Goal: Find specific page/section: Locate a particular part of the current website

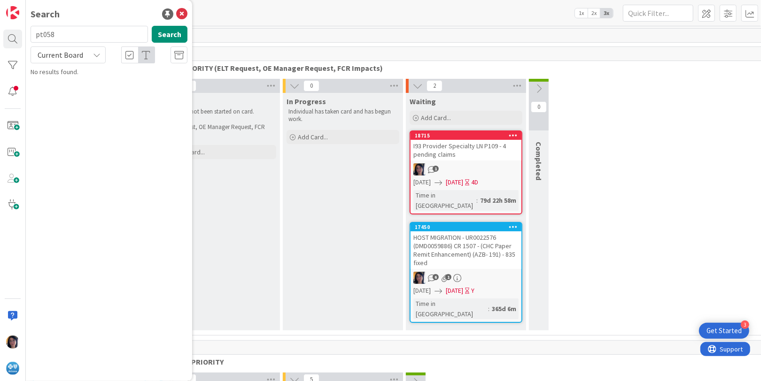
type input "pt058"
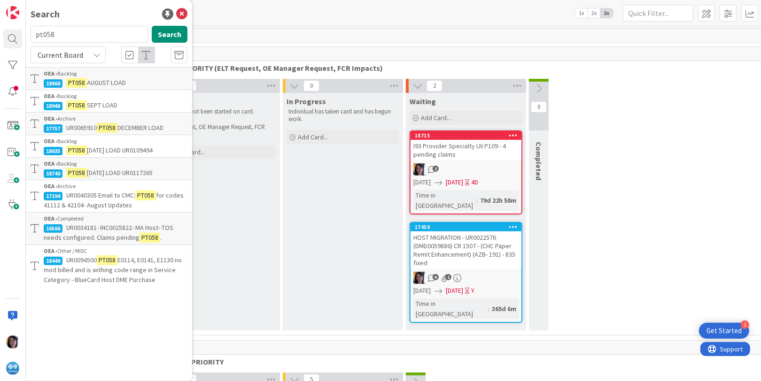
click at [79, 58] on span "Current Board" at bounding box center [61, 54] width 46 height 9
click at [78, 58] on span "Current Board" at bounding box center [61, 54] width 46 height 9
click at [91, 101] on span "SEPT LOAD" at bounding box center [102, 105] width 31 height 8
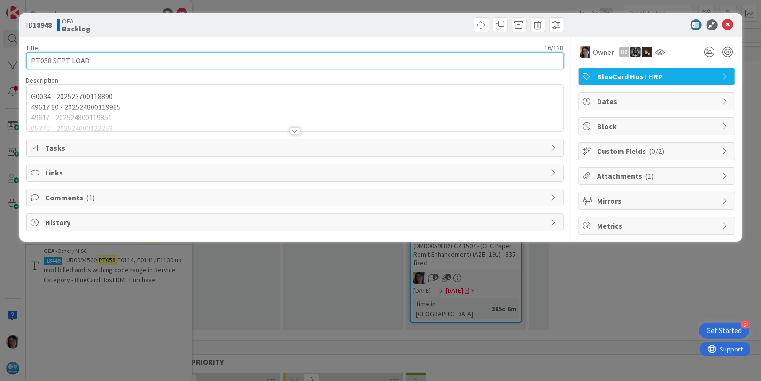
click at [30, 59] on input "PT058 SEPT LOAD" at bounding box center [294, 60] width 537 height 17
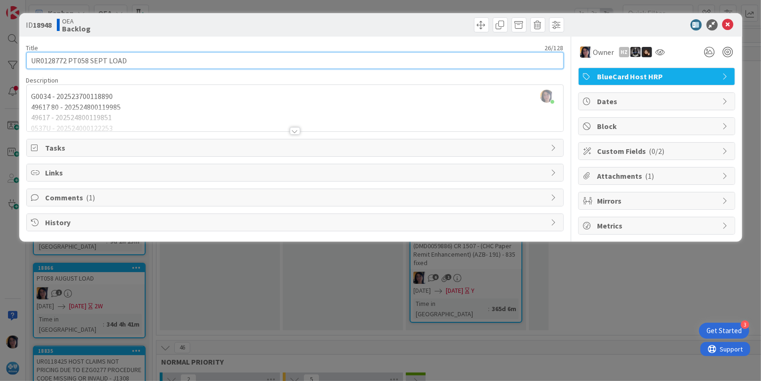
type input "UR0128772 PT058 SEPT LOAD"
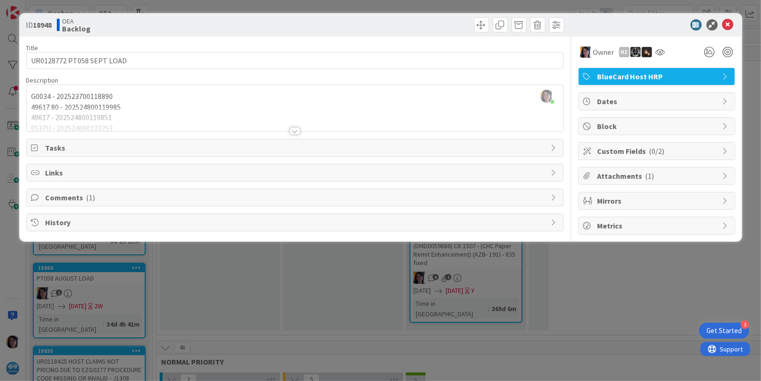
click at [387, 26] on div at bounding box center [430, 24] width 267 height 15
drag, startPoint x: 727, startPoint y: 25, endPoint x: 478, endPoint y: 150, distance: 278.3
click at [727, 27] on icon at bounding box center [727, 24] width 11 height 11
